Goal: Information Seeking & Learning: Compare options

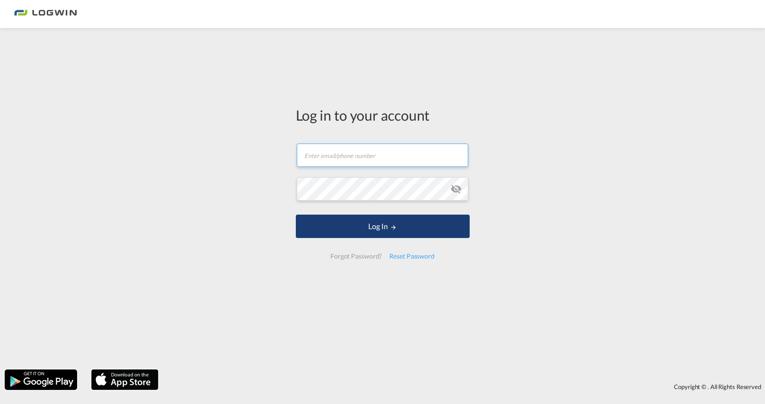
type input "[PERSON_NAME][EMAIL_ADDRESS][PERSON_NAME][DOMAIN_NAME]"
